Goal: Task Accomplishment & Management: Manage account settings

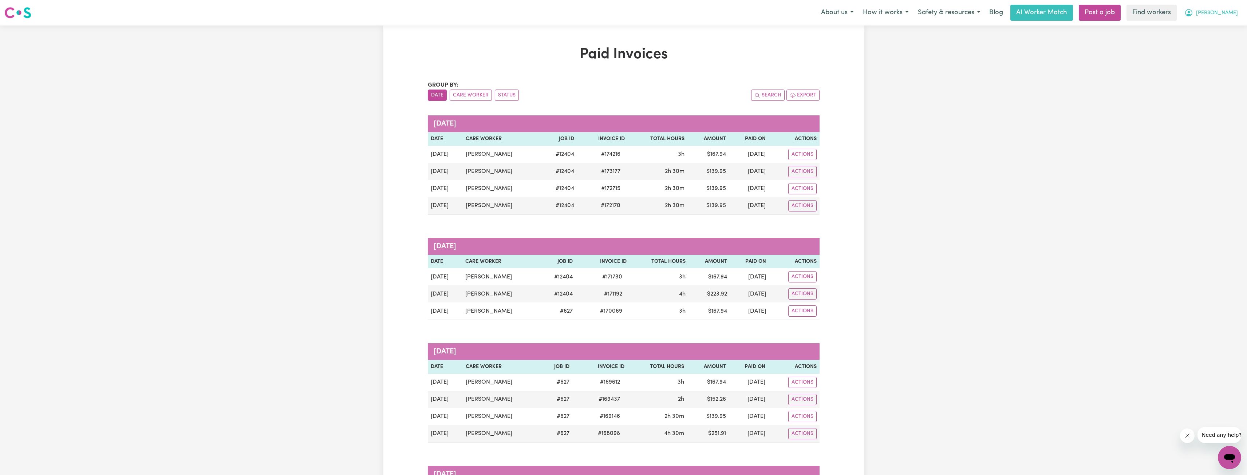
click at [1220, 15] on span "[PERSON_NAME]" at bounding box center [1217, 13] width 42 height 8
click at [1206, 46] on link "Logout" at bounding box center [1213, 42] width 58 height 14
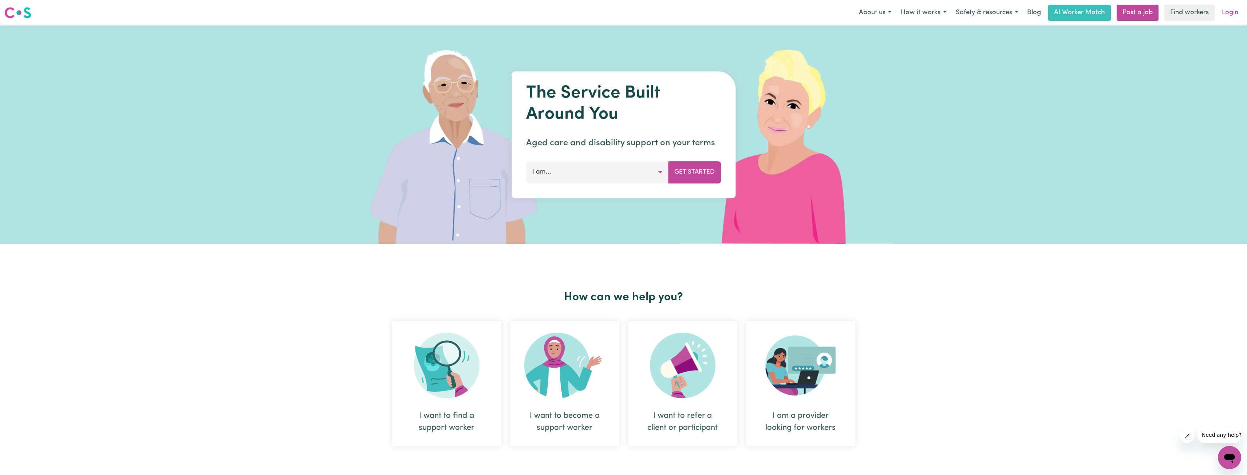
click at [1224, 16] on link "Login" at bounding box center [1229, 13] width 25 height 16
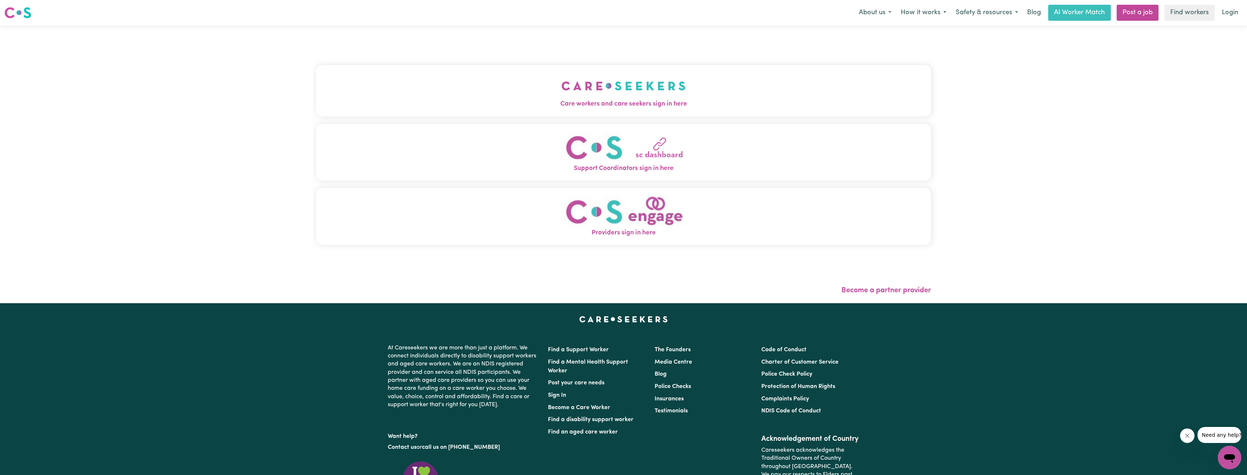
click at [571, 96] on img "Care workers and care seekers sign in here" at bounding box center [623, 85] width 124 height 27
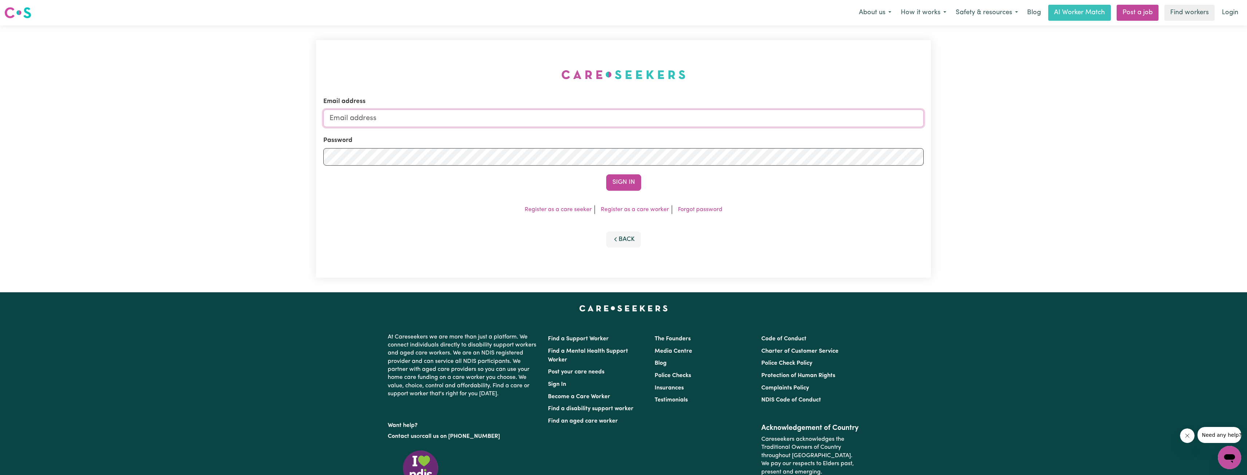
click at [653, 123] on input "Email address" at bounding box center [623, 118] width 600 height 17
click at [483, 120] on input "Email address" at bounding box center [623, 118] width 600 height 17
drag, startPoint x: 366, startPoint y: 117, endPoint x: 599, endPoint y: 133, distance: 233.9
click at [596, 133] on form "Email address [EMAIL_ADDRESS][PERSON_NAME][DOMAIN_NAME] Password Sign In" at bounding box center [623, 144] width 600 height 94
type input "[EMAIL_ADDRESS][PERSON_NAME][DOMAIN_NAME]"
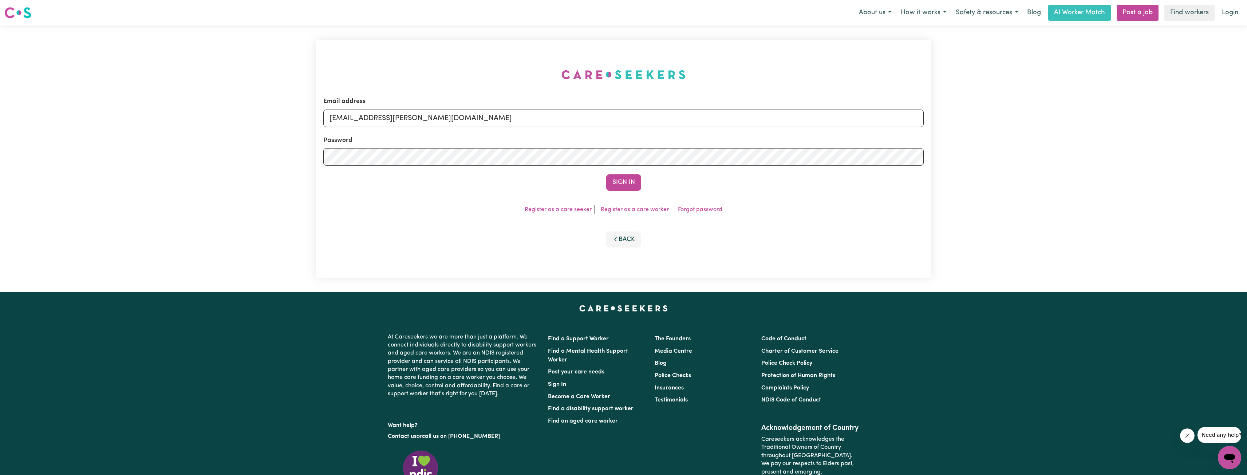
click at [606, 174] on button "Sign In" at bounding box center [623, 182] width 35 height 16
